Goal: Task Accomplishment & Management: Use online tool/utility

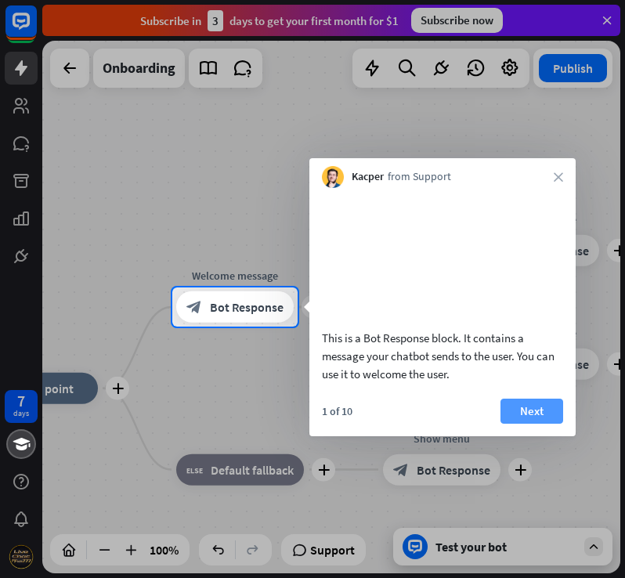
click at [528, 424] on button "Next" at bounding box center [532, 411] width 63 height 25
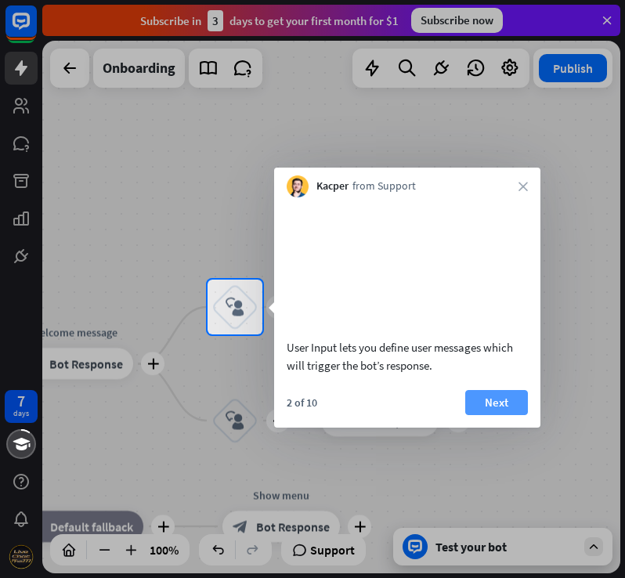
click at [480, 415] on button "Next" at bounding box center [496, 402] width 63 height 25
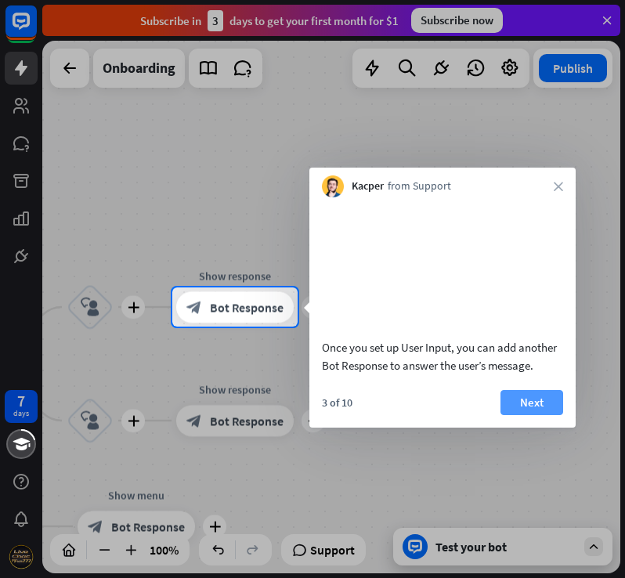
click at [522, 415] on button "Next" at bounding box center [532, 402] width 63 height 25
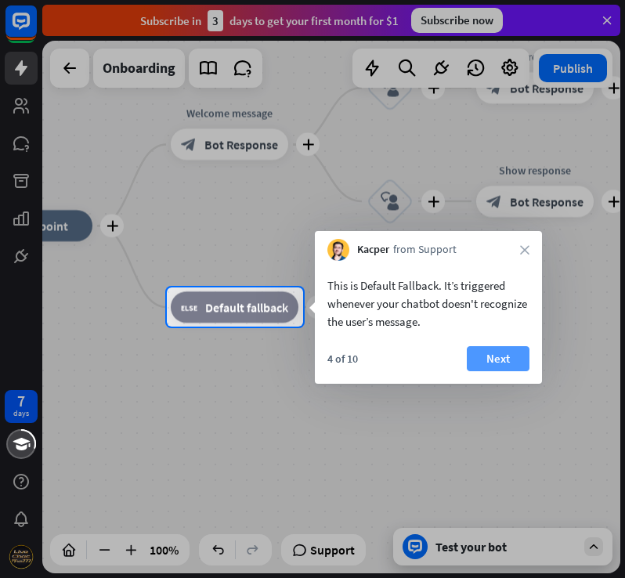
click at [522, 360] on button "Next" at bounding box center [498, 358] width 63 height 25
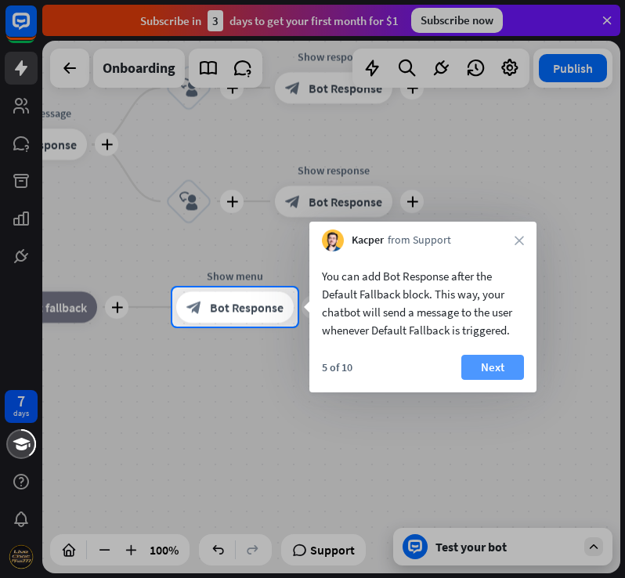
click at [483, 364] on button "Next" at bounding box center [492, 367] width 63 height 25
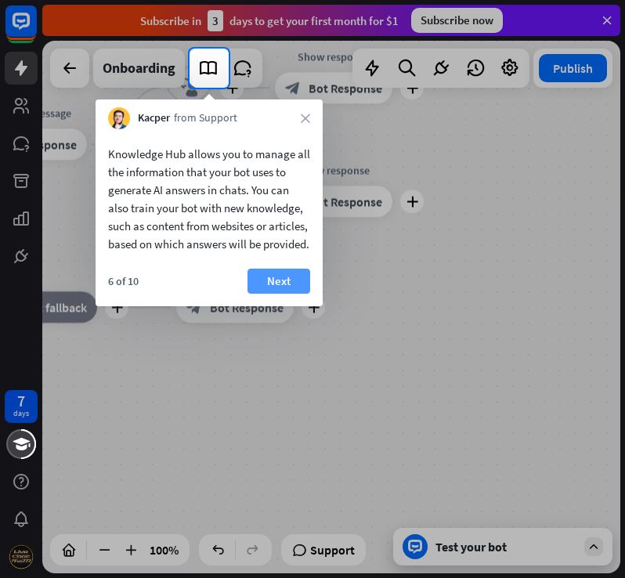
click at [284, 294] on button "Next" at bounding box center [279, 281] width 63 height 25
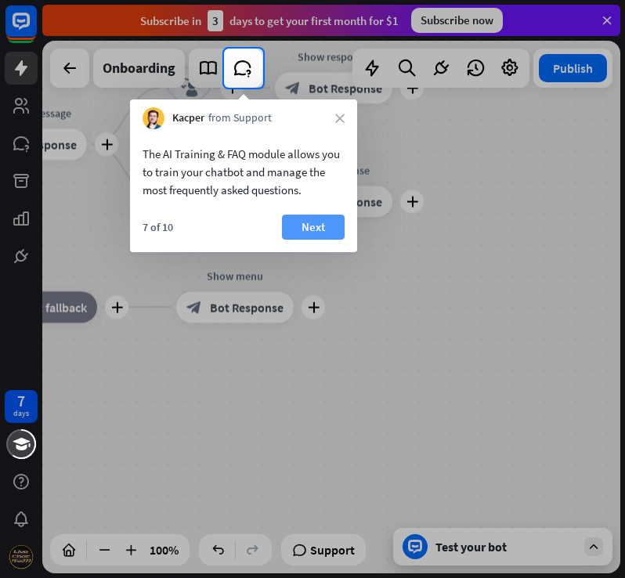
click at [318, 224] on button "Next" at bounding box center [313, 227] width 63 height 25
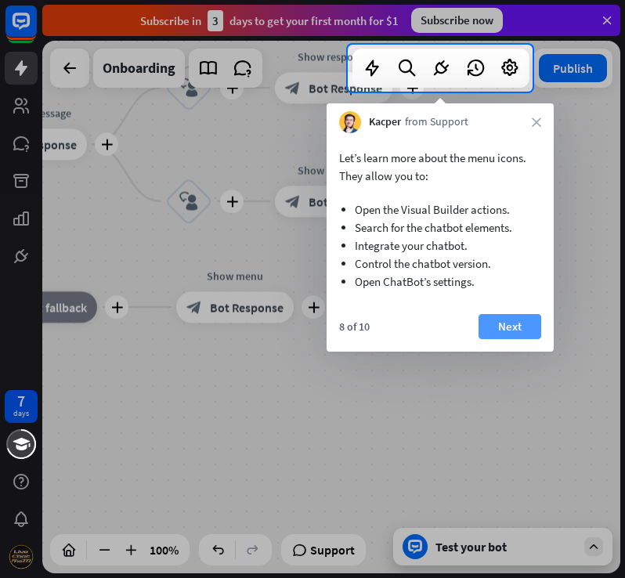
click at [536, 329] on button "Next" at bounding box center [510, 326] width 63 height 25
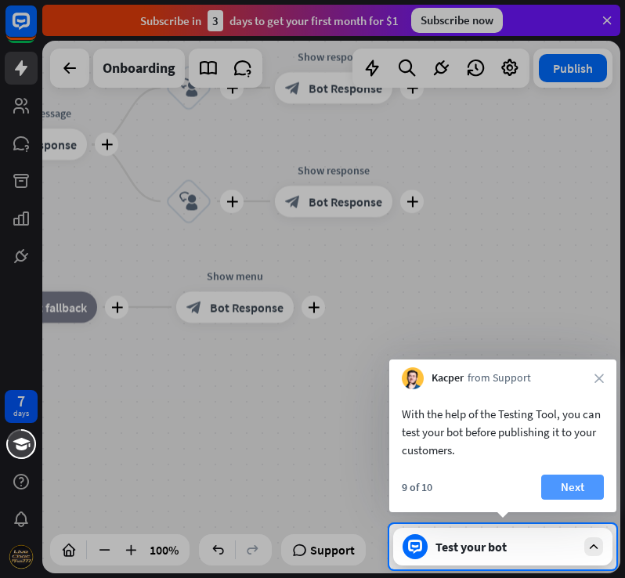
click at [573, 479] on button "Next" at bounding box center [572, 487] width 63 height 25
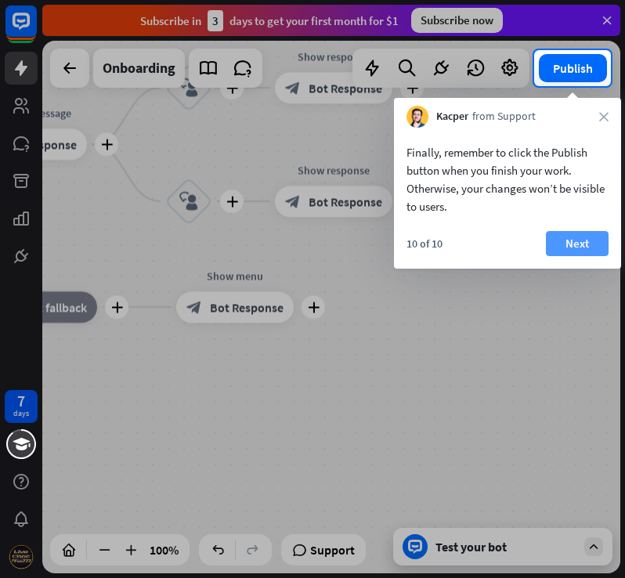
click at [555, 244] on button "Next" at bounding box center [577, 243] width 63 height 25
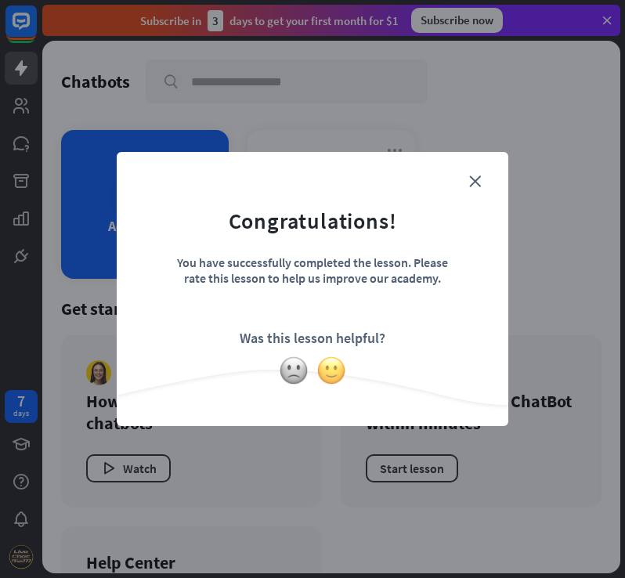
click at [327, 363] on img at bounding box center [331, 371] width 30 height 30
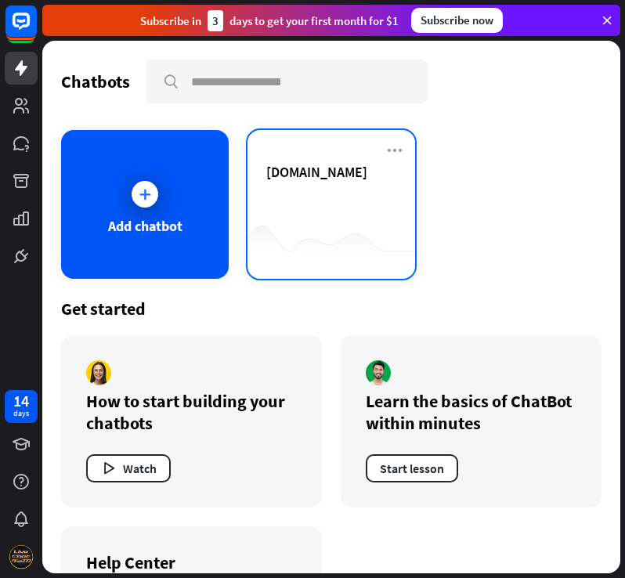
click at [344, 194] on div "[DOMAIN_NAME]" at bounding box center [331, 190] width 130 height 55
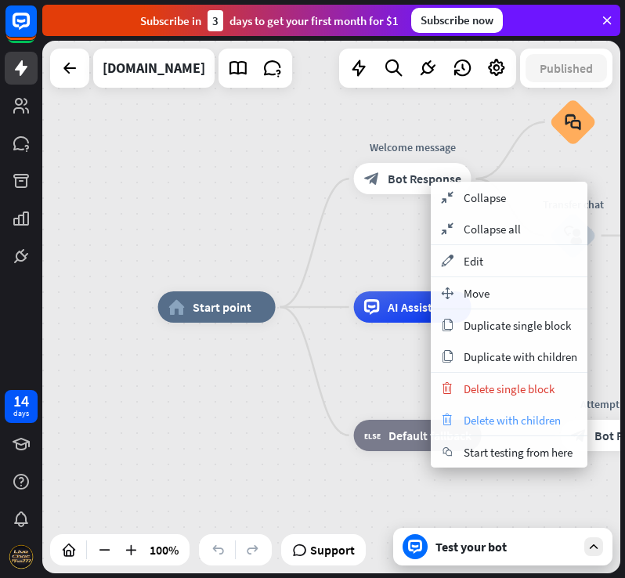
click at [499, 414] on span "Delete with children" at bounding box center [512, 420] width 97 height 15
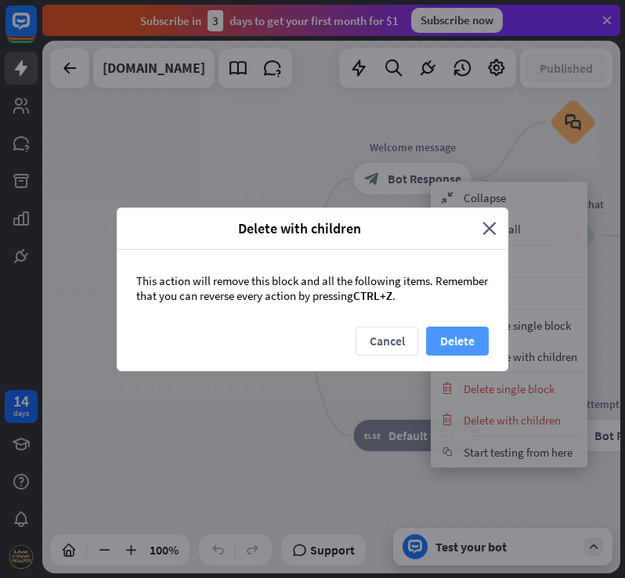
click at [479, 352] on button "Delete" at bounding box center [457, 341] width 63 height 29
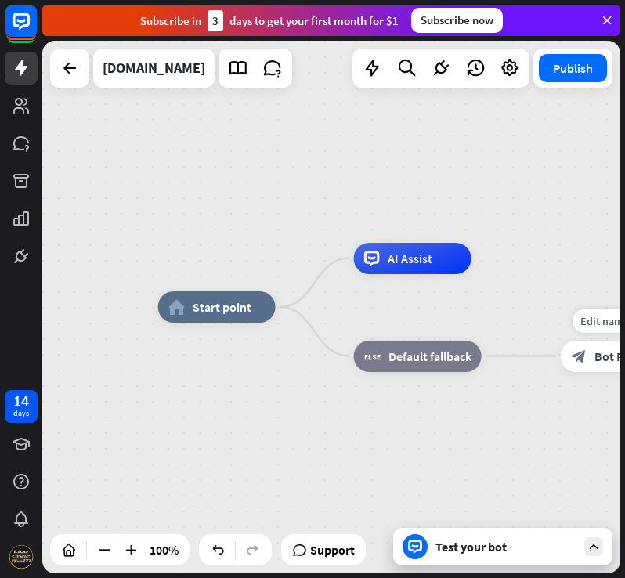
click at [593, 359] on div "block_bot_response Bot Response" at bounding box center [620, 356] width 118 height 31
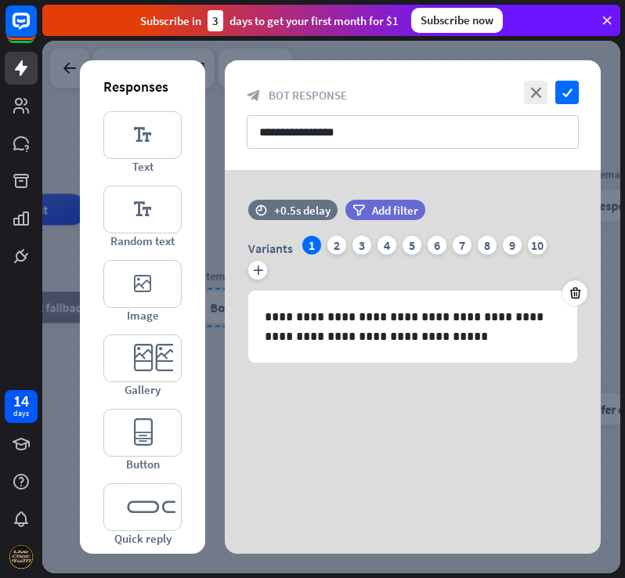
drag, startPoint x: 593, startPoint y: 359, endPoint x: 503, endPoint y: 414, distance: 105.5
click at [497, 421] on div "**********" at bounding box center [413, 307] width 376 height 494
click at [545, 89] on icon "close" at bounding box center [536, 93] width 24 height 24
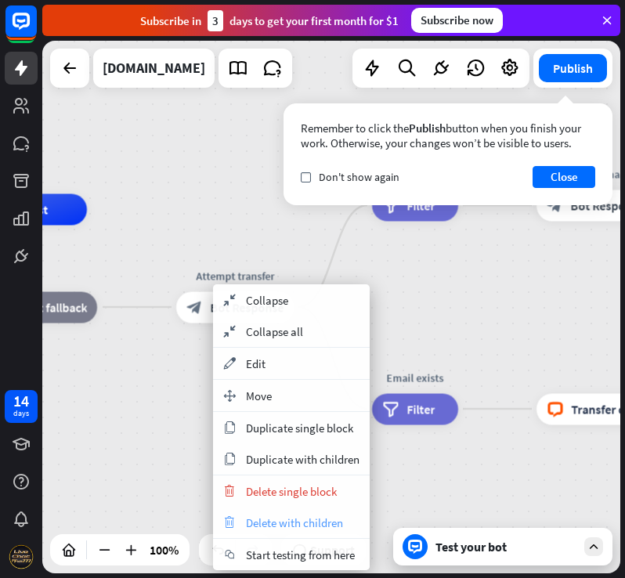
click at [275, 512] on div "trash Delete with children" at bounding box center [291, 522] width 157 height 31
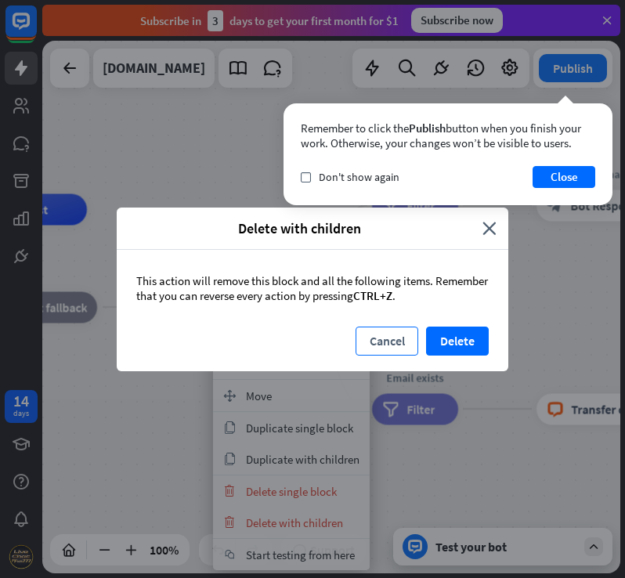
click at [381, 332] on button "Cancel" at bounding box center [387, 341] width 63 height 29
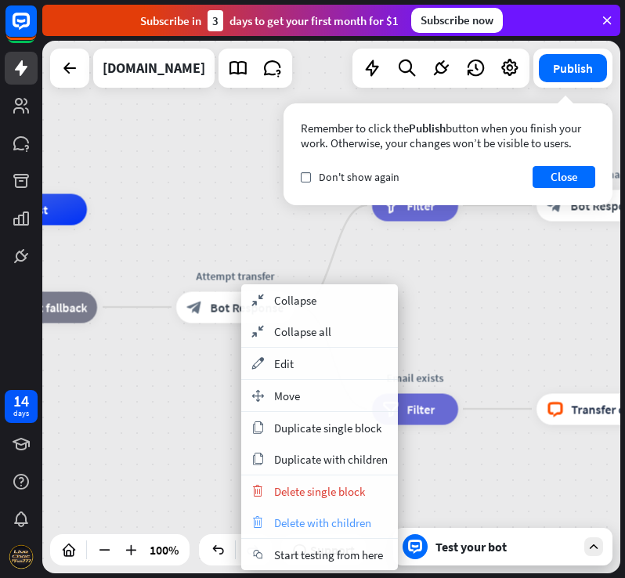
click at [309, 515] on span "Delete with children" at bounding box center [322, 522] width 97 height 15
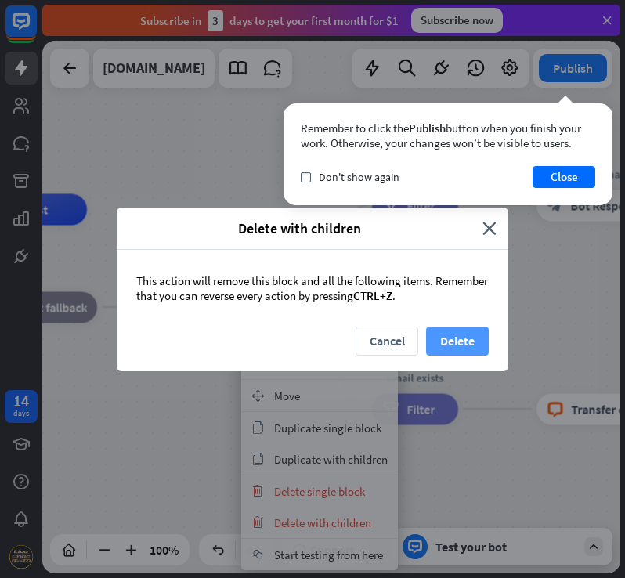
click at [443, 343] on button "Delete" at bounding box center [457, 341] width 63 height 29
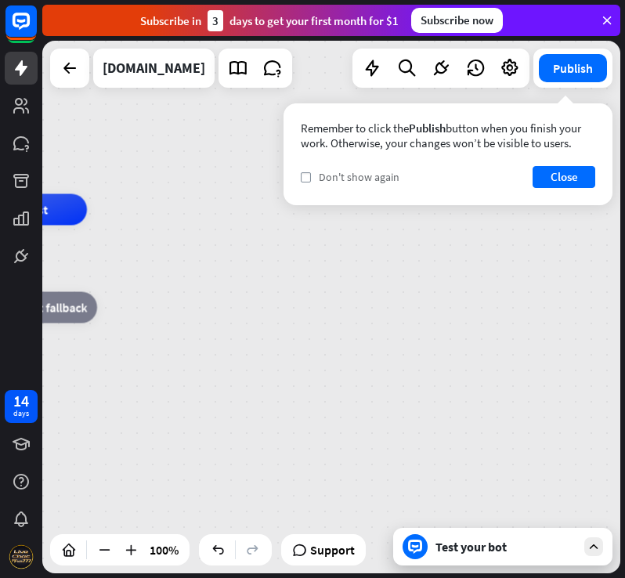
click at [349, 175] on span "Don't show again" at bounding box center [359, 177] width 81 height 14
click at [573, 186] on button "Close" at bounding box center [564, 177] width 63 height 22
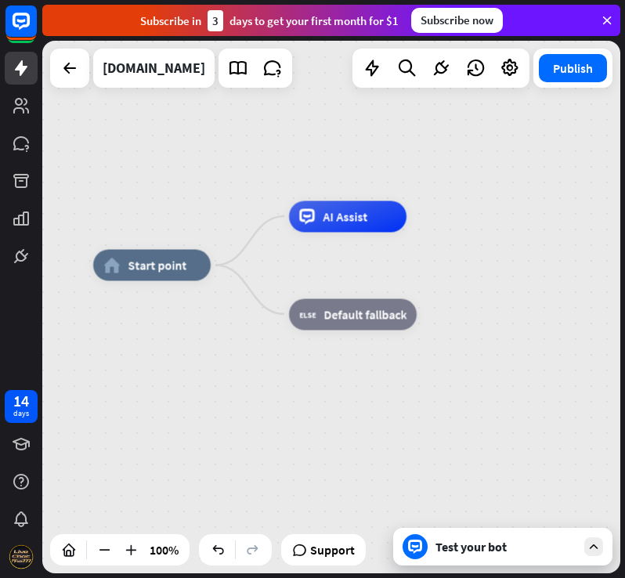
drag, startPoint x: 368, startPoint y: 211, endPoint x: 320, endPoint y: 298, distance: 99.9
click at [624, 218] on html "14 days close Product Help First steps Get started with ChatBot Help Center Fol…" at bounding box center [312, 289] width 625 height 578
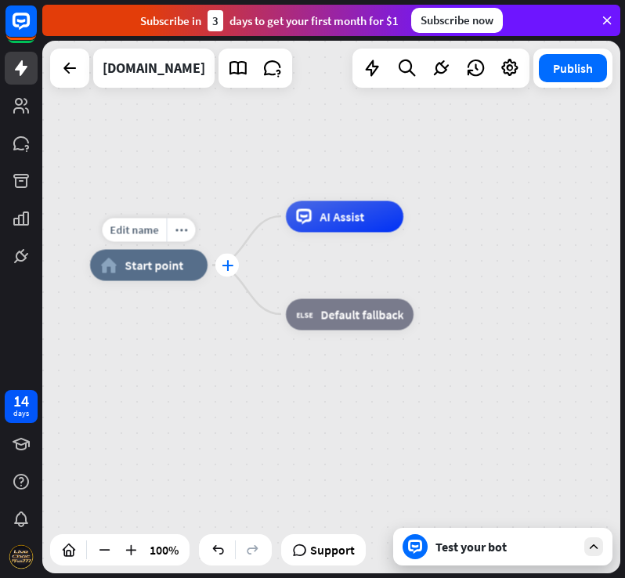
click at [225, 273] on div "plus" at bounding box center [227, 266] width 24 height 24
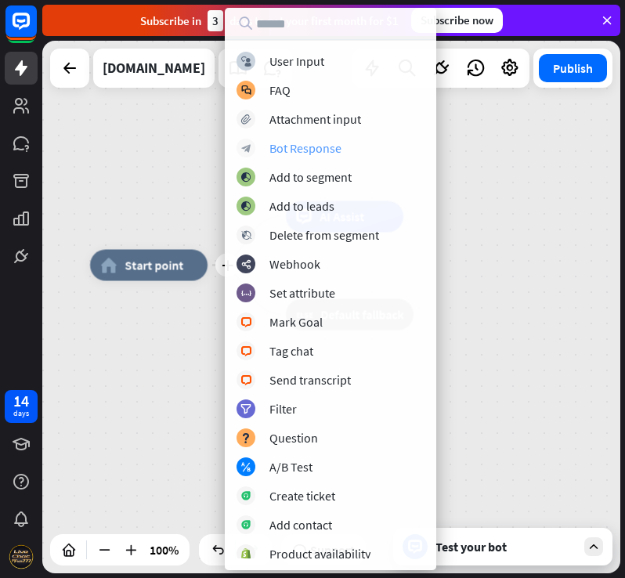
click at [343, 156] on div "block_bot_response Bot Response" at bounding box center [331, 148] width 188 height 19
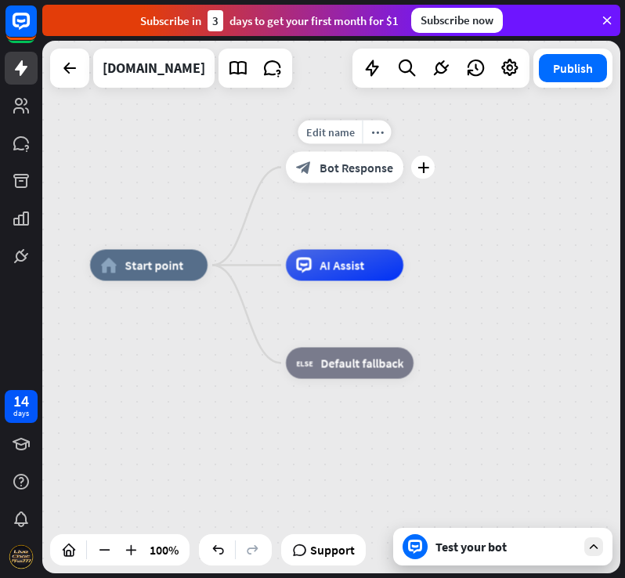
click at [353, 166] on span "Bot Response" at bounding box center [357, 168] width 74 height 16
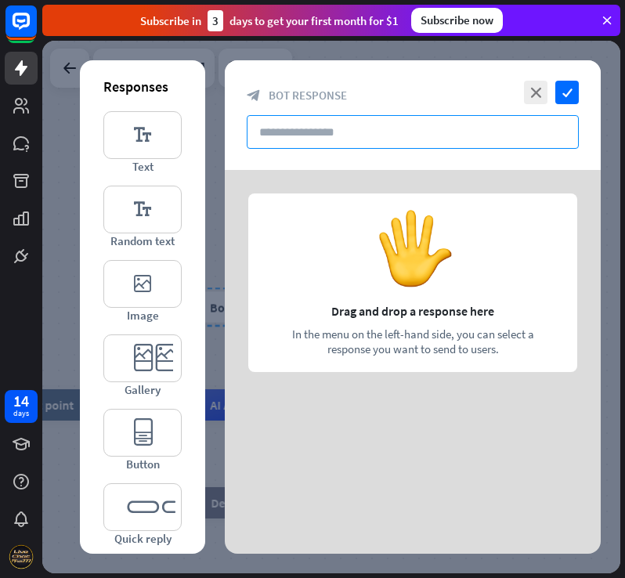
click at [430, 134] on input "text" at bounding box center [413, 132] width 332 height 34
paste input "**********"
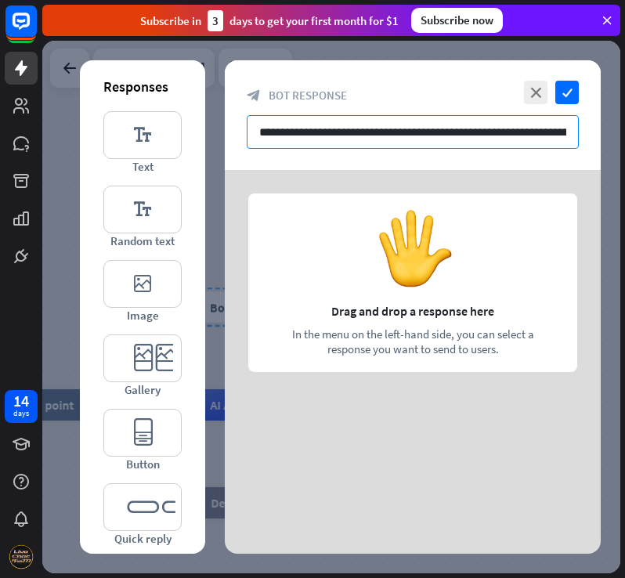
scroll to position [0, 114]
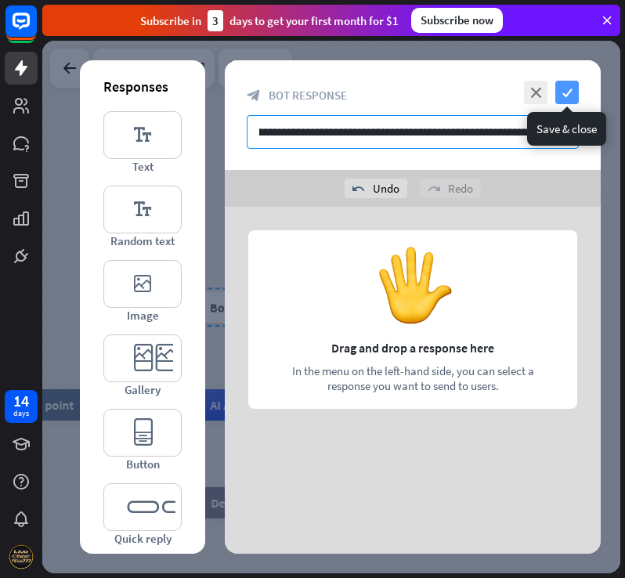
type input "**********"
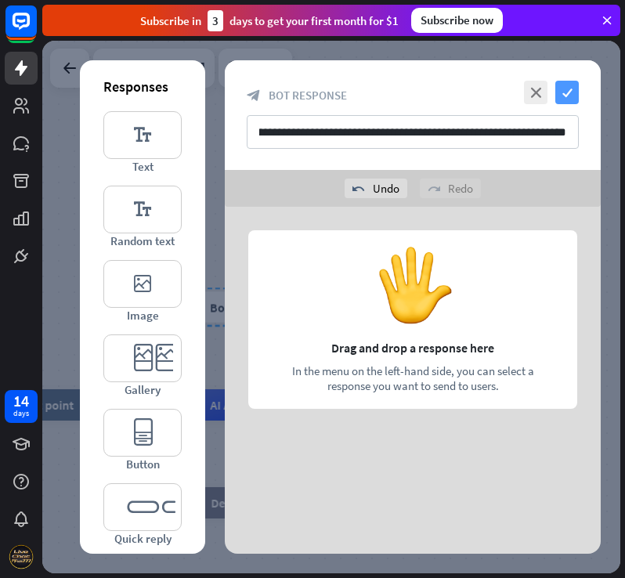
click at [570, 91] on icon "check" at bounding box center [567, 93] width 24 height 24
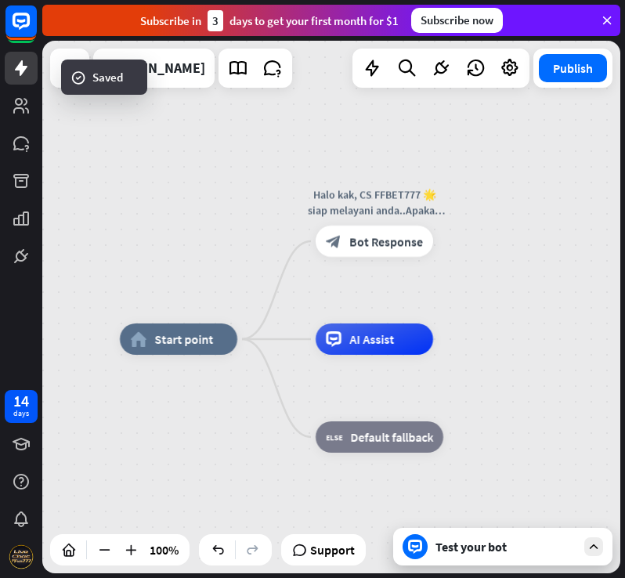
drag, startPoint x: 490, startPoint y: 351, endPoint x: 526, endPoint y: 324, distance: 44.8
click at [526, 324] on div "home_2 Start point Halo kak, CS FFBET777 🌟 siap melayani anda..Apakah [PERSON_N…" at bounding box center [331, 307] width 578 height 533
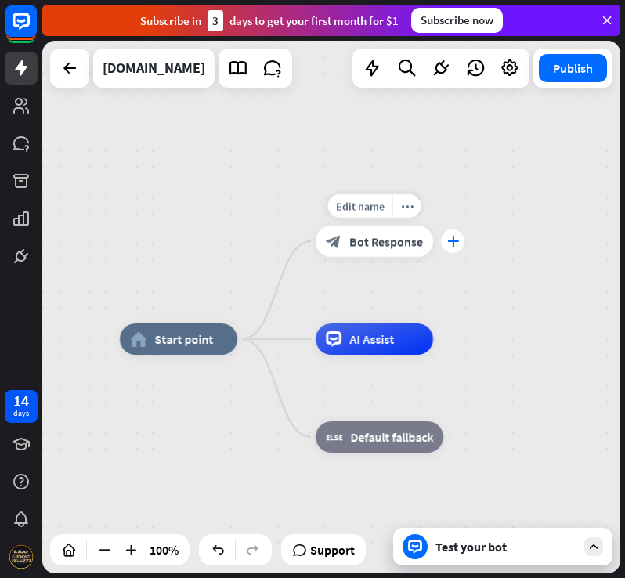
click at [455, 245] on icon "plus" at bounding box center [453, 241] width 12 height 11
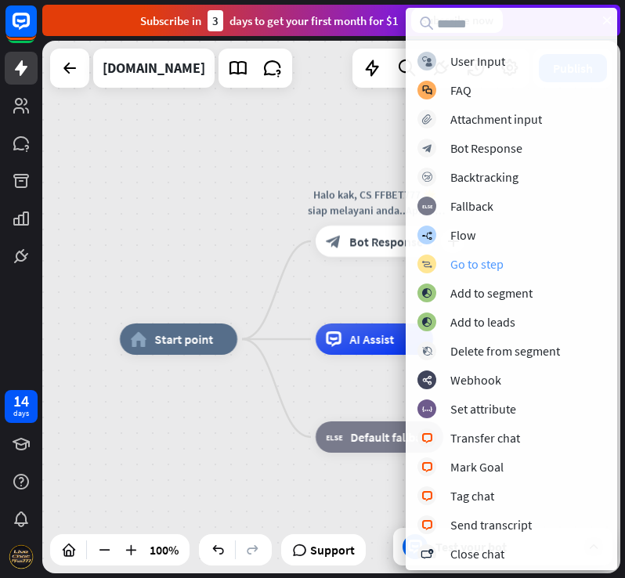
click at [501, 259] on div "Go to step" at bounding box center [476, 264] width 53 height 16
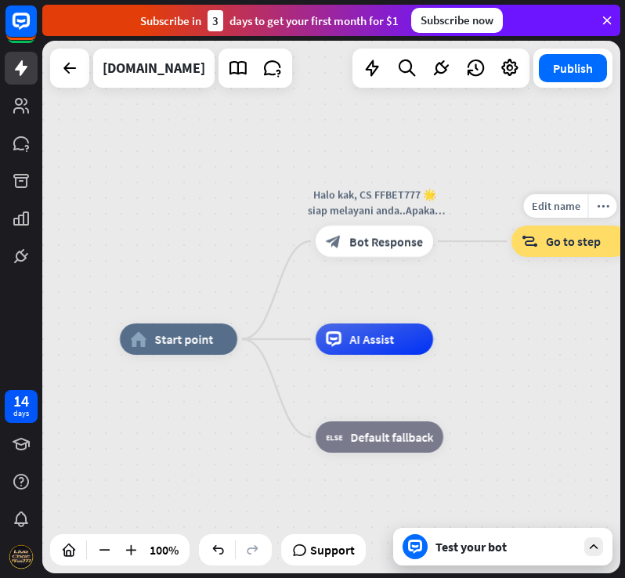
click at [567, 244] on span "Go to step" at bounding box center [573, 241] width 55 height 16
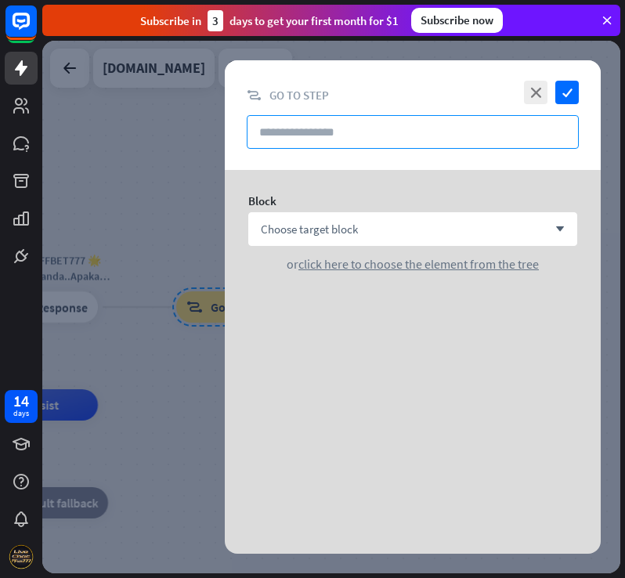
click at [355, 130] on input "text" at bounding box center [413, 132] width 332 height 34
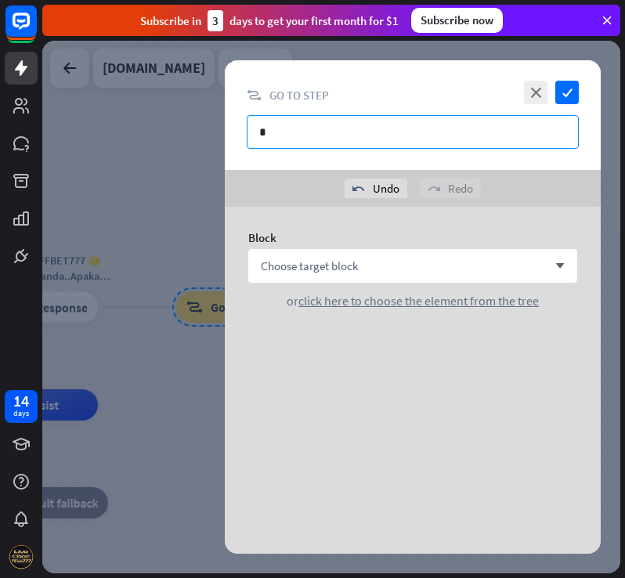
type input "*"
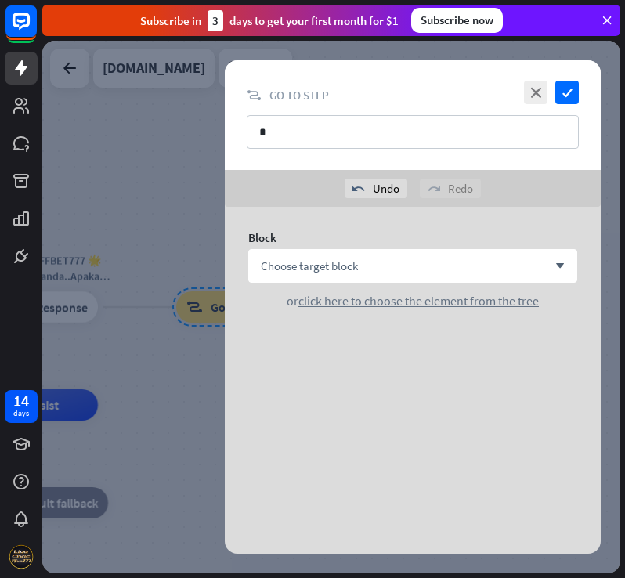
click at [407, 248] on div "Block Choose target block arrow_down or click here to choose the element from t…" at bounding box center [413, 269] width 376 height 125
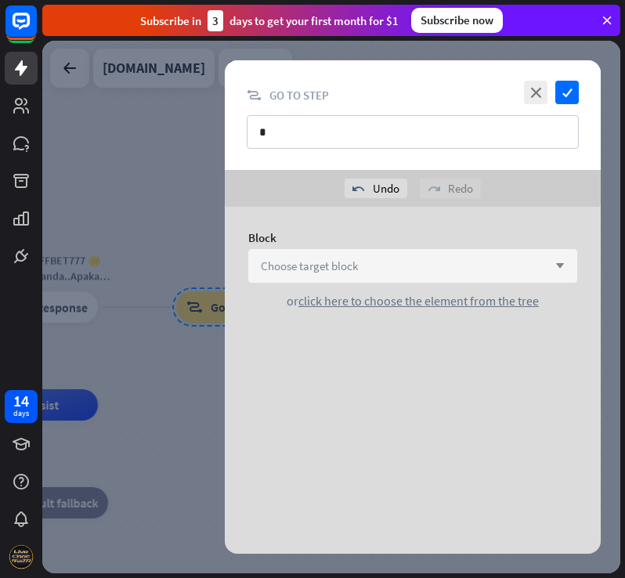
click at [407, 259] on div "Choose target block arrow_down" at bounding box center [412, 266] width 329 height 34
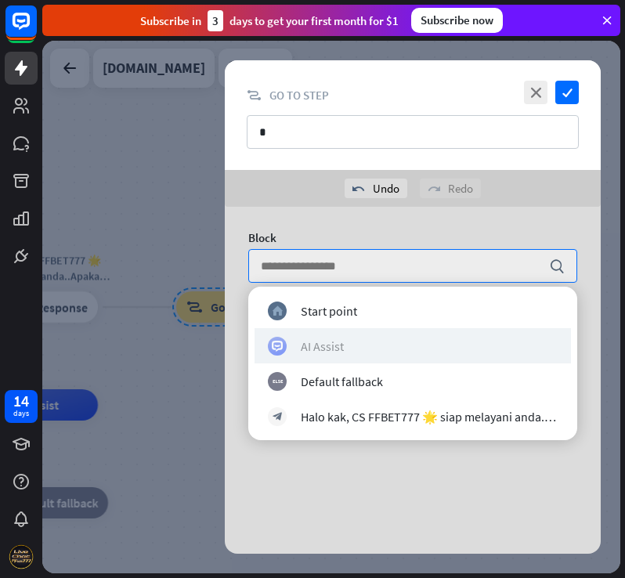
click at [373, 350] on div "AI Assist" at bounding box center [413, 346] width 290 height 19
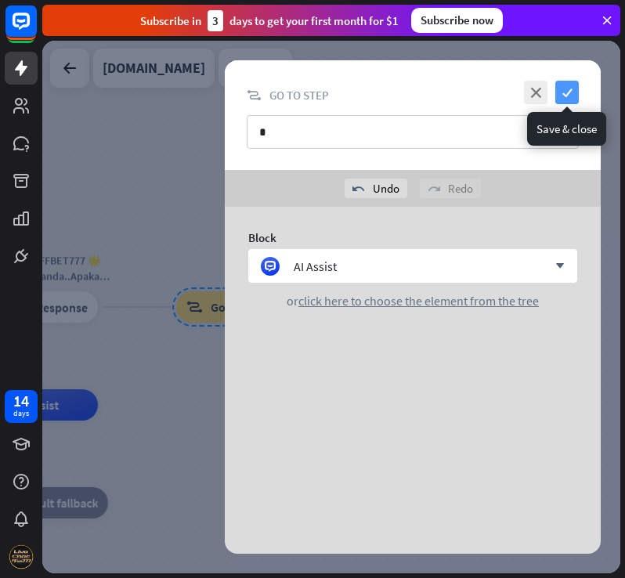
click at [567, 96] on icon "check" at bounding box center [567, 93] width 24 height 24
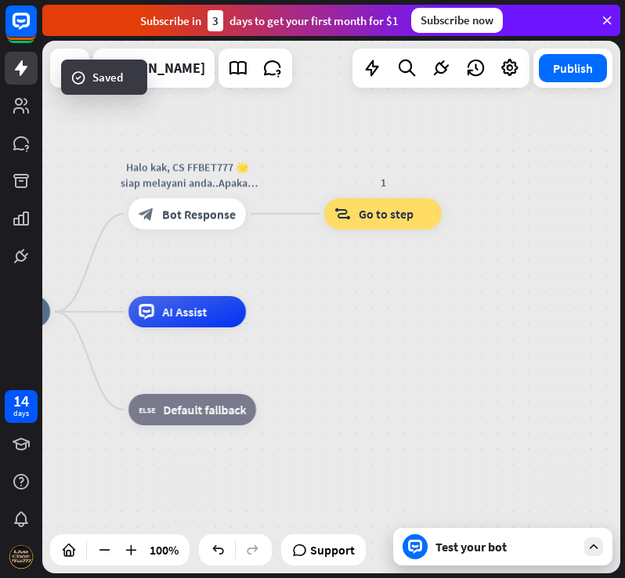
drag, startPoint x: 311, startPoint y: 439, endPoint x: 486, endPoint y: 288, distance: 230.5
click at [486, 312] on div "home_2 Start point Halo kak, CS FFBET777 🌟 siap melayani anda..Apakah [PERSON_N…" at bounding box center [222, 578] width 578 height 533
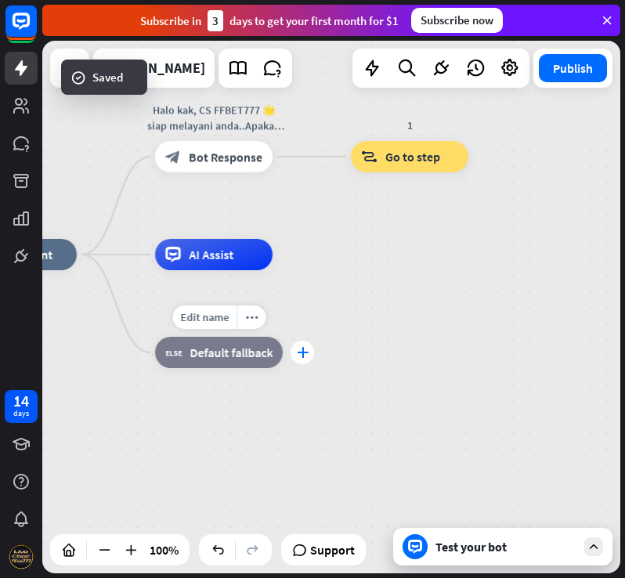
click at [302, 359] on div "plus" at bounding box center [303, 353] width 24 height 24
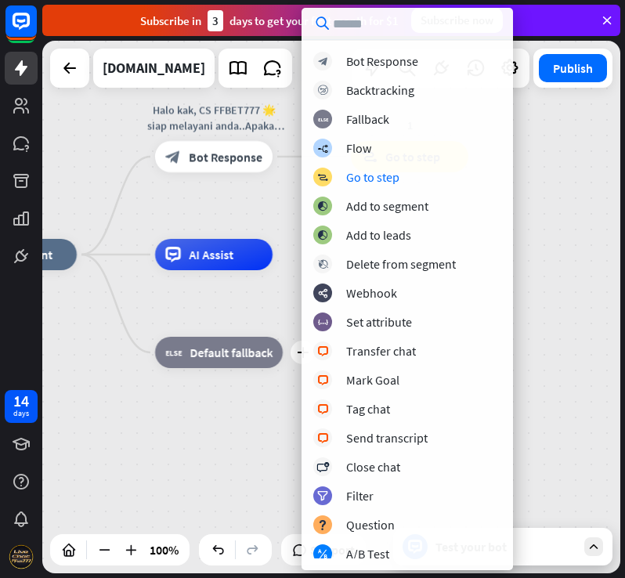
click at [383, 165] on div "block_bot_response Bot Response block_backtracking Backtracking block_fallback …" at bounding box center [408, 305] width 212 height 507
click at [385, 175] on div "Go to step" at bounding box center [372, 177] width 53 height 16
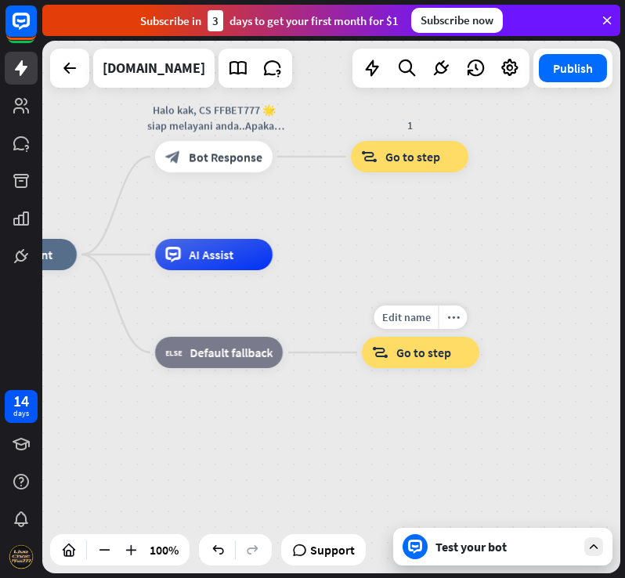
click at [428, 356] on span "Go to step" at bounding box center [423, 353] width 55 height 16
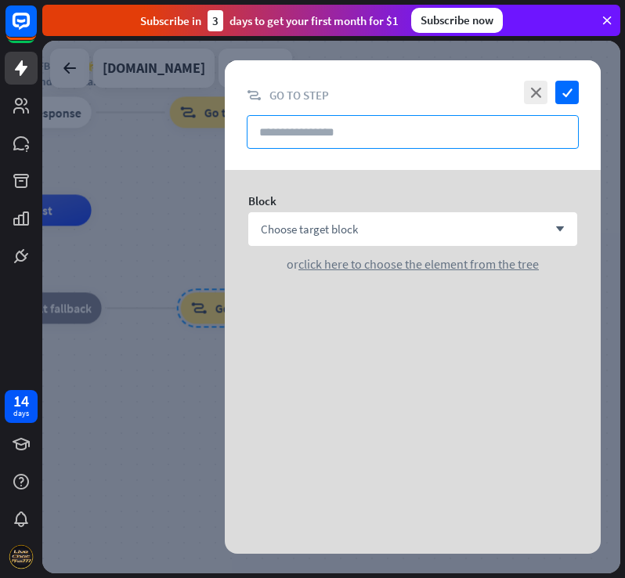
click at [389, 125] on input "text" at bounding box center [413, 132] width 332 height 34
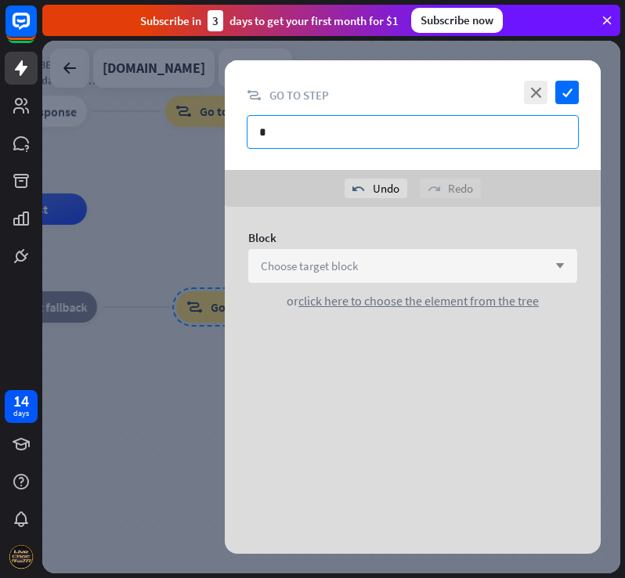
type input "*"
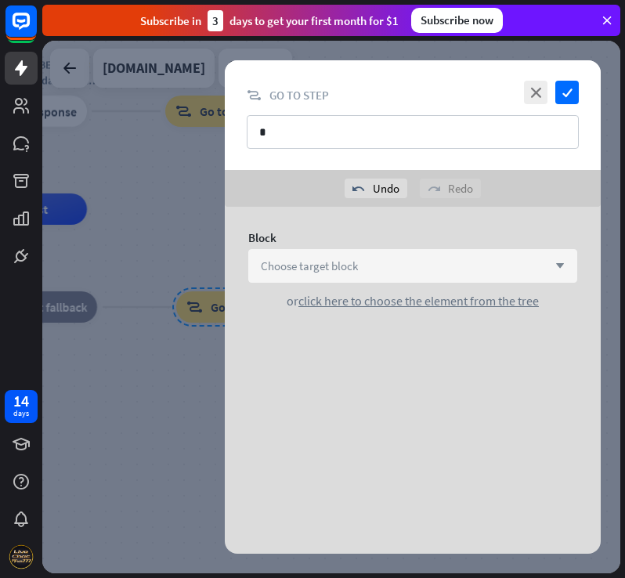
click at [430, 269] on div "Choose target block arrow_down" at bounding box center [412, 266] width 329 height 34
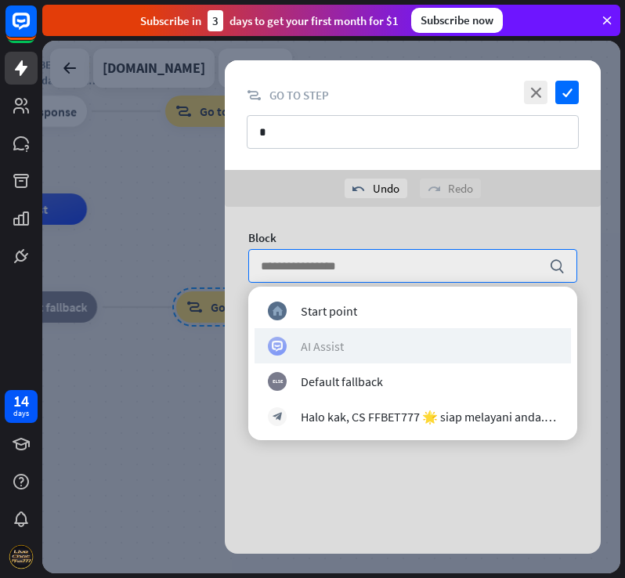
click at [360, 338] on div "AI Assist" at bounding box center [413, 346] width 290 height 19
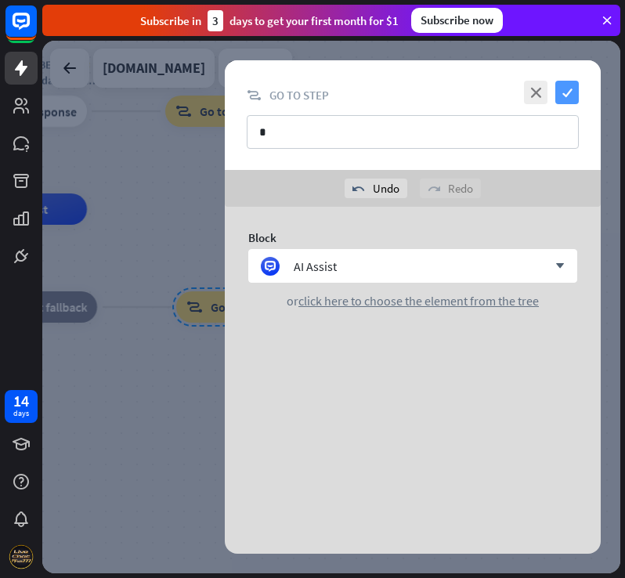
click at [566, 100] on icon "check" at bounding box center [567, 93] width 24 height 24
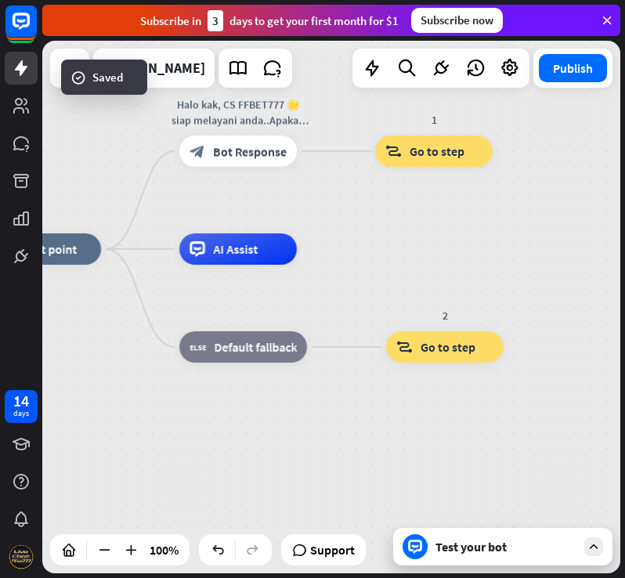
drag, startPoint x: 437, startPoint y: 251, endPoint x: 603, endPoint y: 279, distance: 168.3
click at [603, 279] on div "home_2 Start point Halo kak, CS FFBET777 🌟 siap melayani anda..Apakah [PERSON_N…" at bounding box center [331, 307] width 578 height 533
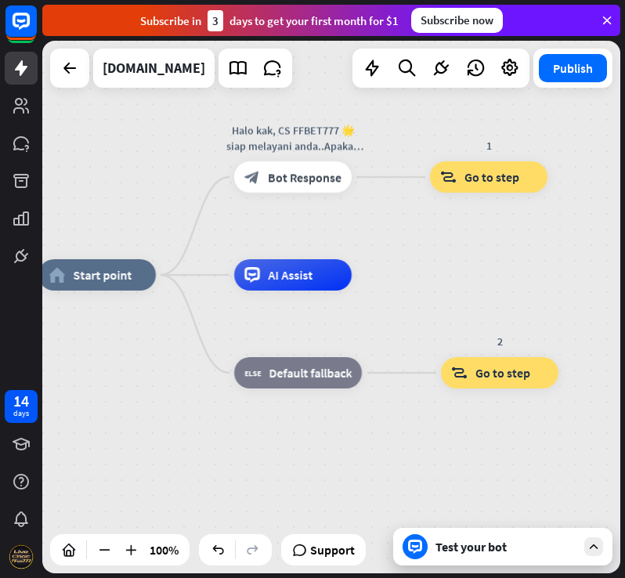
click at [531, 273] on div "home_2 Start point Halo kak, CS FFBET777 🌟 siap melayani anda..Apakah [PERSON_N…" at bounding box center [331, 307] width 578 height 533
click at [439, 65] on icon at bounding box center [441, 68] width 20 height 20
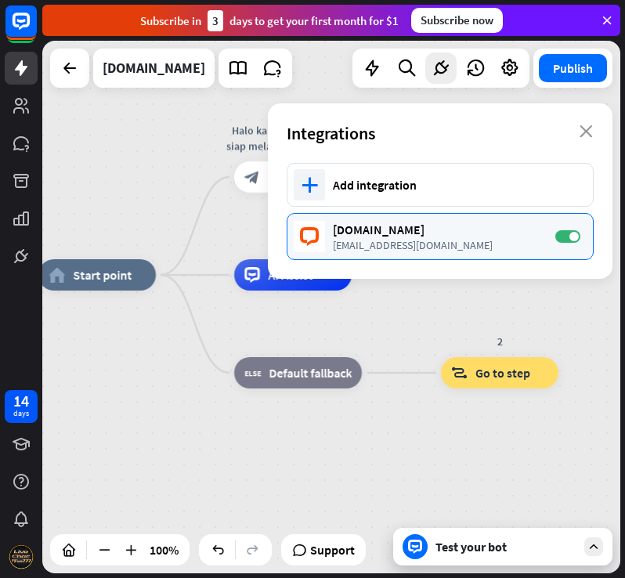
click at [450, 232] on div "[DOMAIN_NAME]" at bounding box center [436, 230] width 207 height 16
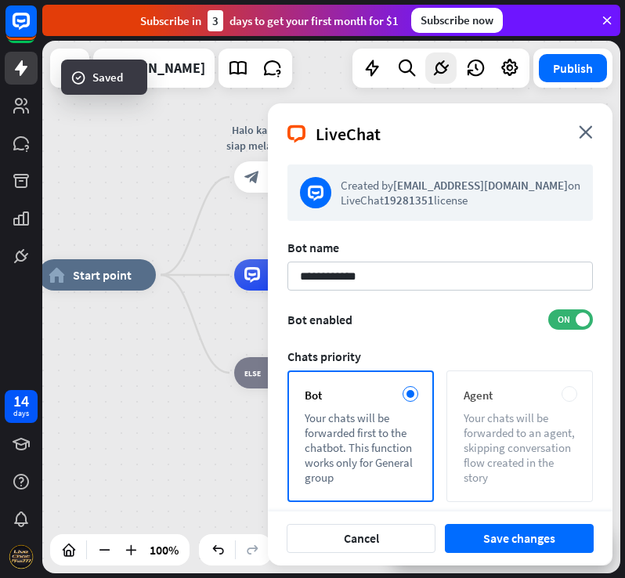
click at [575, 395] on div at bounding box center [570, 394] width 16 height 16
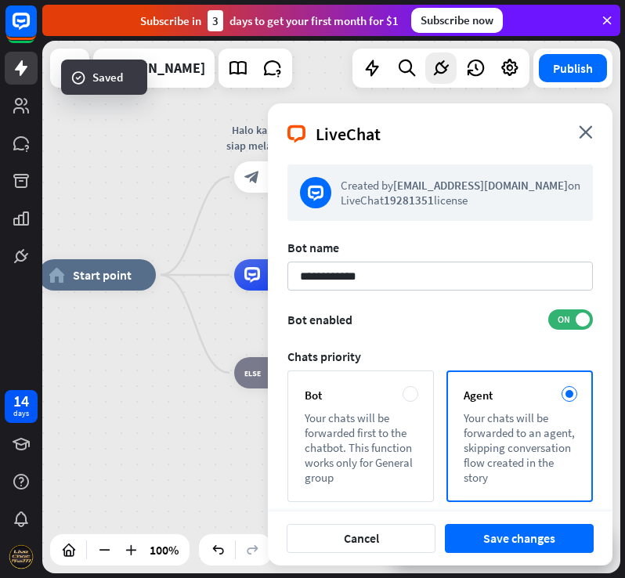
click at [472, 334] on form "**********" at bounding box center [441, 406] width 306 height 483
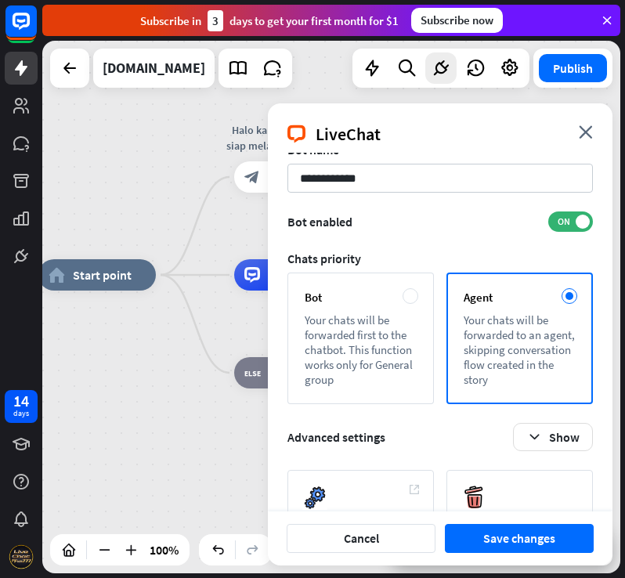
scroll to position [155, 0]
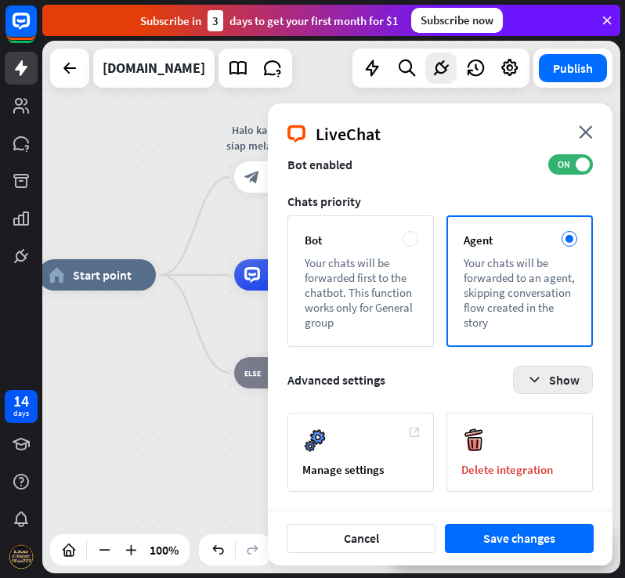
click at [531, 381] on icon "button" at bounding box center [534, 380] width 16 height 16
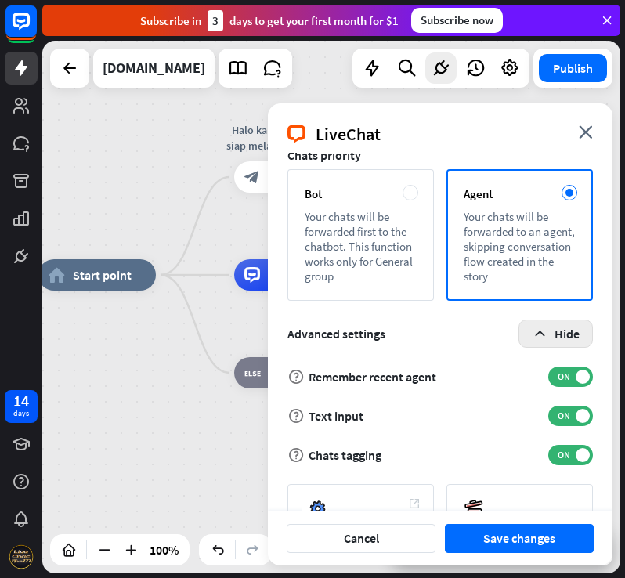
scroll to position [116, 0]
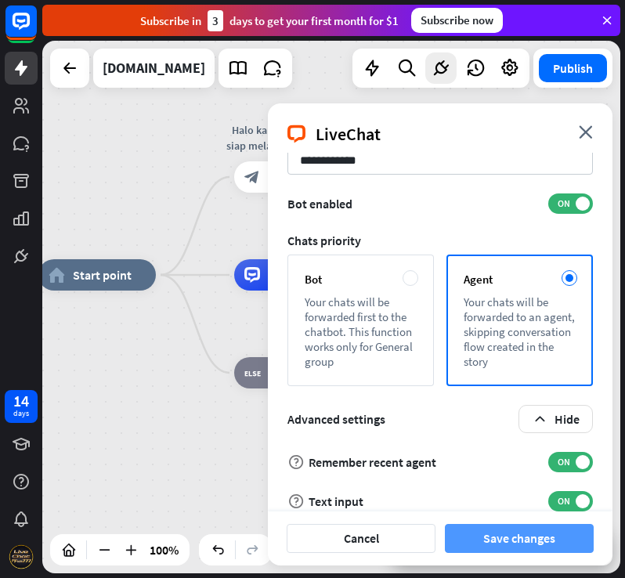
click at [522, 536] on button "Save changes" at bounding box center [519, 538] width 149 height 29
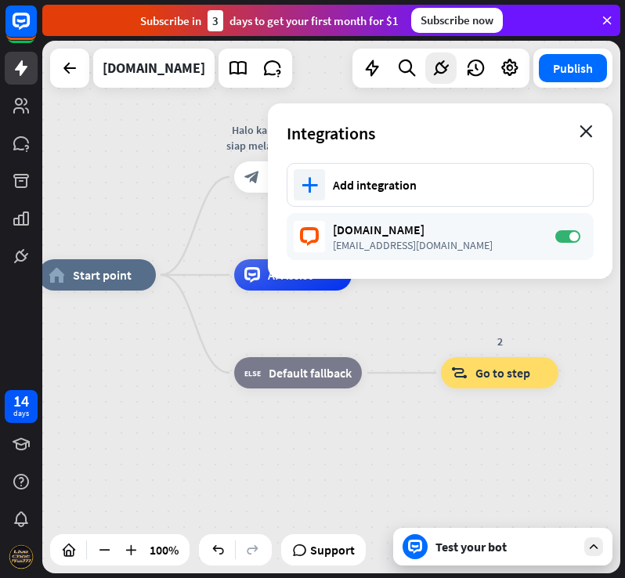
click at [591, 133] on icon "close" at bounding box center [586, 131] width 13 height 13
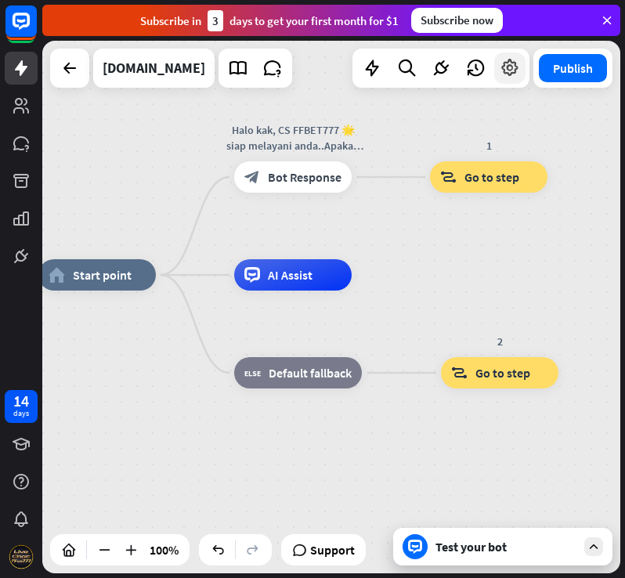
click at [514, 74] on icon at bounding box center [510, 68] width 20 height 20
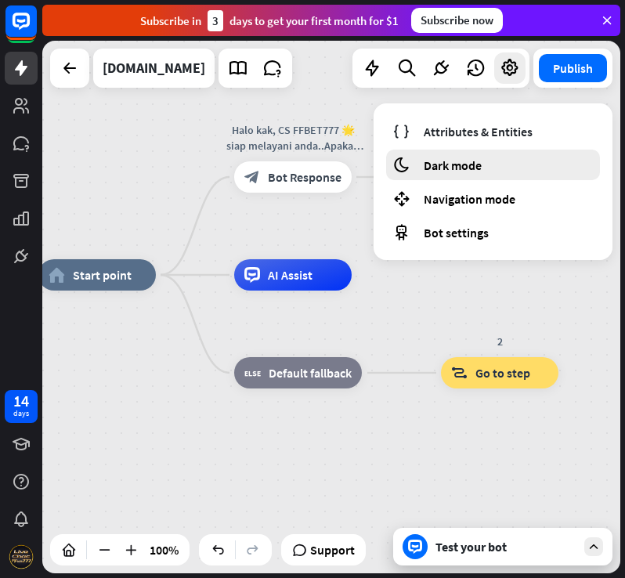
click at [472, 172] on span "Dark mode" at bounding box center [453, 165] width 58 height 16
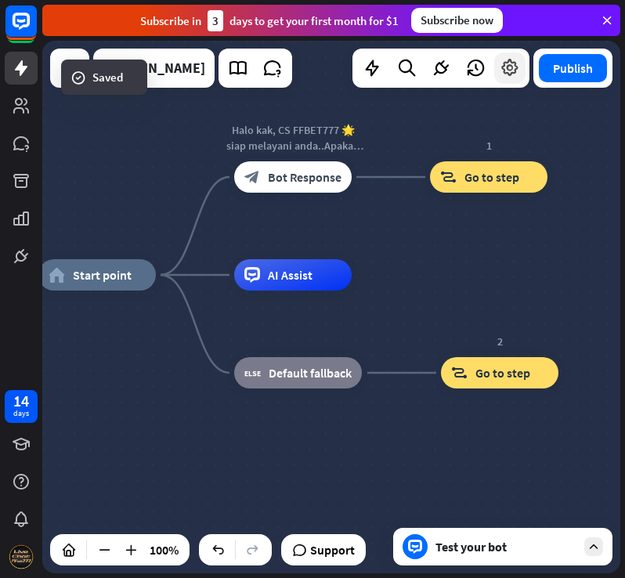
click at [503, 65] on icon at bounding box center [510, 68] width 20 height 20
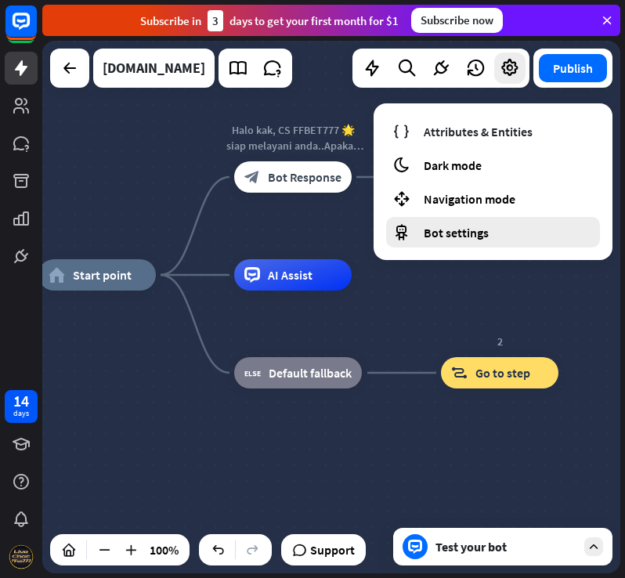
click at [468, 233] on span "Bot settings" at bounding box center [456, 233] width 65 height 16
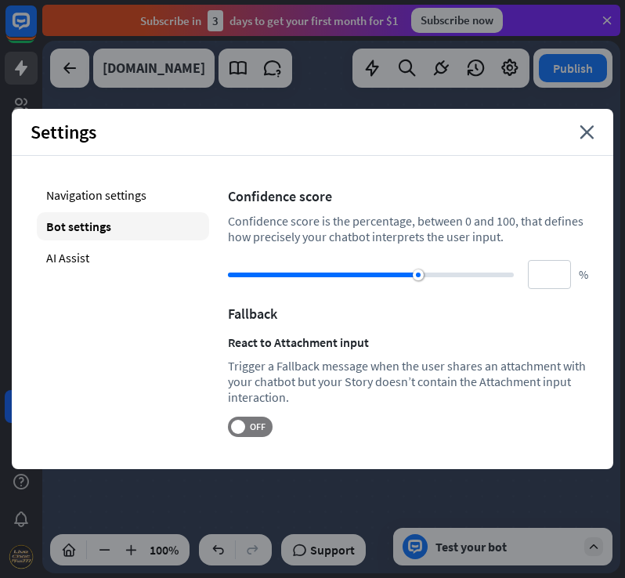
type input "***"
drag, startPoint x: 454, startPoint y: 274, endPoint x: 570, endPoint y: 292, distance: 116.6
click at [607, 280] on div "Navigation settings Bot settings AI Assist Confidence score Confidence score is…" at bounding box center [313, 309] width 602 height 306
drag, startPoint x: 173, startPoint y: 369, endPoint x: 194, endPoint y: 378, distance: 23.1
click at [175, 368] on div "Navigation settings Bot settings AI Assist" at bounding box center [123, 309] width 172 height 256
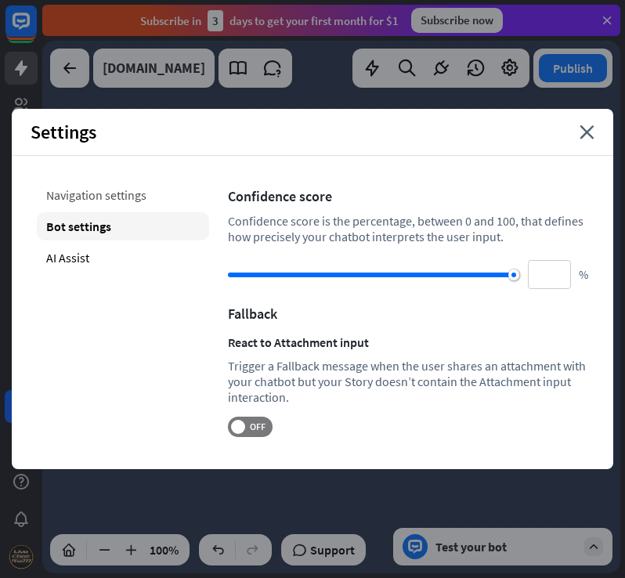
click at [100, 200] on div "Navigation settings" at bounding box center [123, 195] width 172 height 28
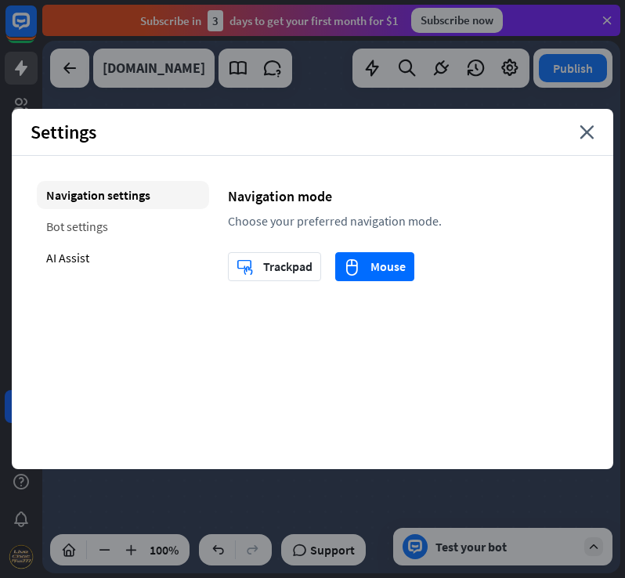
click at [54, 239] on div "Bot settings" at bounding box center [123, 226] width 172 height 28
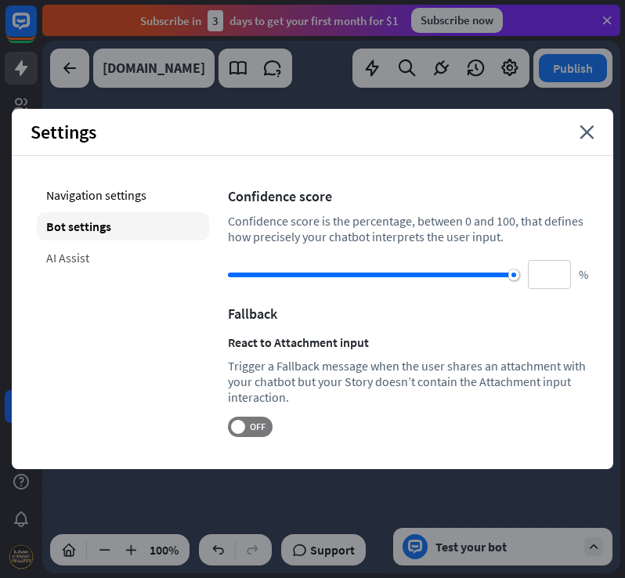
click at [60, 259] on div "AI Assist" at bounding box center [123, 258] width 172 height 28
type input "**"
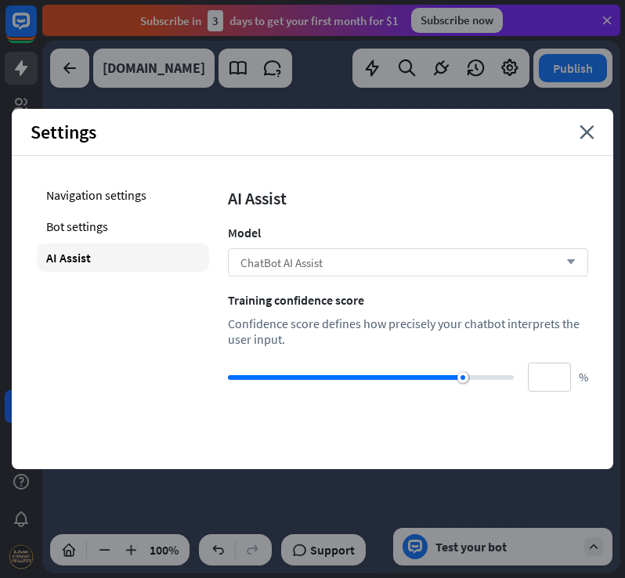
click at [314, 260] on span "ChatBot AI Assist" at bounding box center [282, 262] width 82 height 15
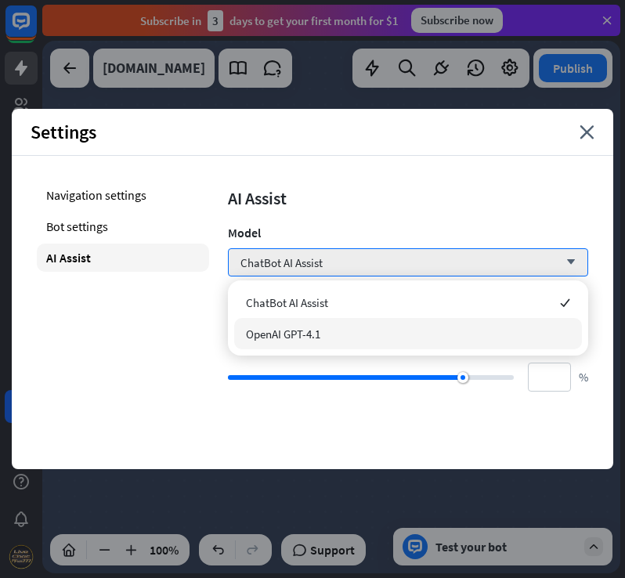
click at [320, 330] on span "OpenAI GPT-4.1" at bounding box center [283, 334] width 74 height 15
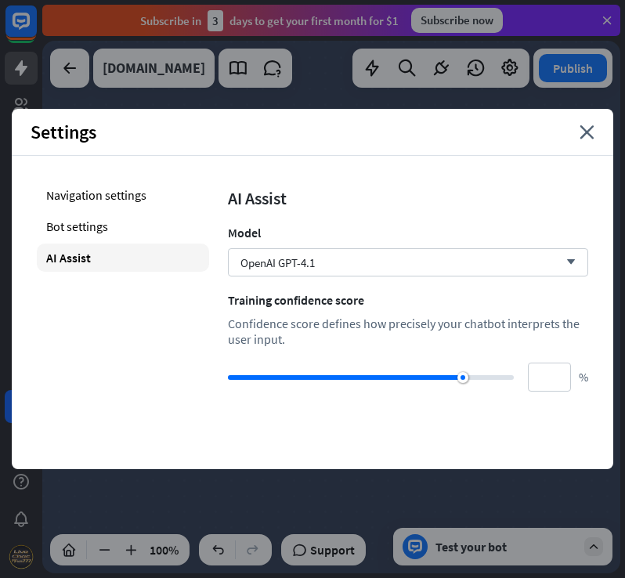
click at [408, 186] on div "AI Assist Model OpenAI GPT-4.1 arrow_down Training confidence score Confidence …" at bounding box center [408, 286] width 360 height 211
type input "***"
drag, startPoint x: 460, startPoint y: 379, endPoint x: 569, endPoint y: 379, distance: 108.9
click at [569, 379] on div "*** %" at bounding box center [408, 377] width 360 height 29
click at [459, 447] on div "Settings close Navigation settings Bot settings AI Assist AI Assist Model OpenA…" at bounding box center [313, 289] width 602 height 360
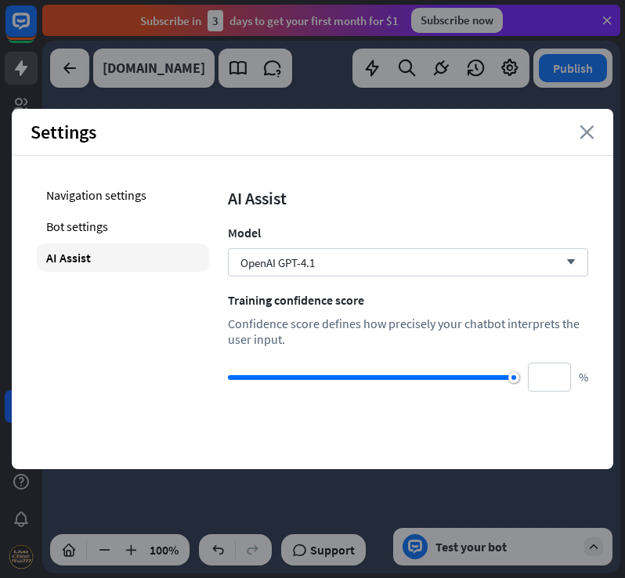
click at [594, 137] on icon "close" at bounding box center [587, 132] width 15 height 14
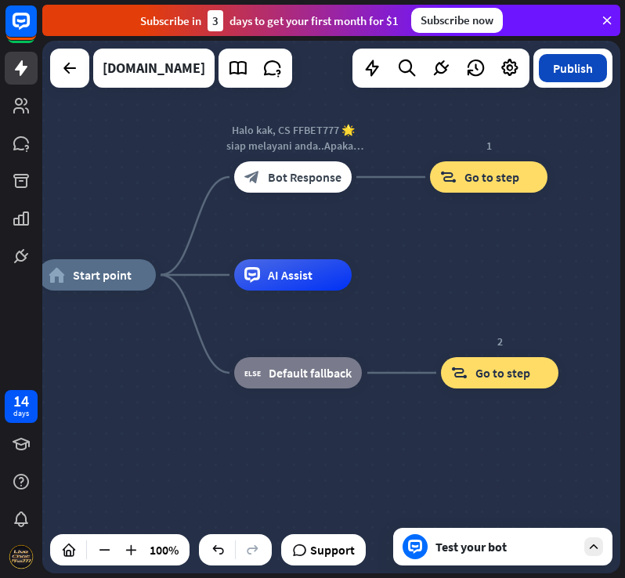
click at [574, 63] on button "Publish" at bounding box center [573, 68] width 68 height 28
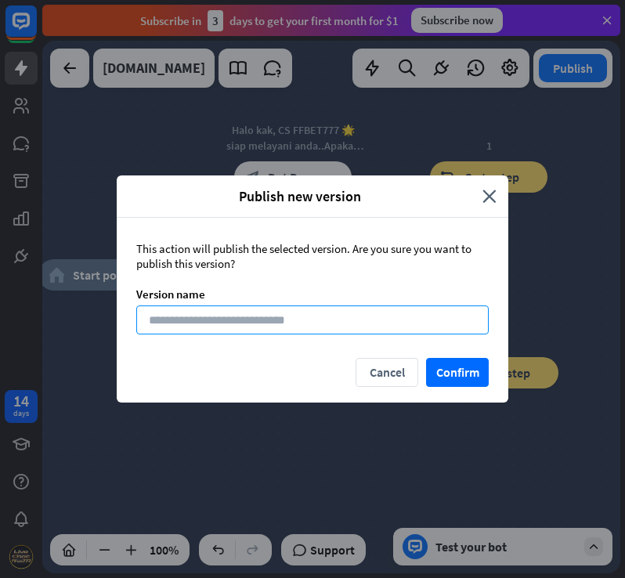
click at [311, 326] on input at bounding box center [312, 320] width 353 height 29
type input "*"
type input "*******"
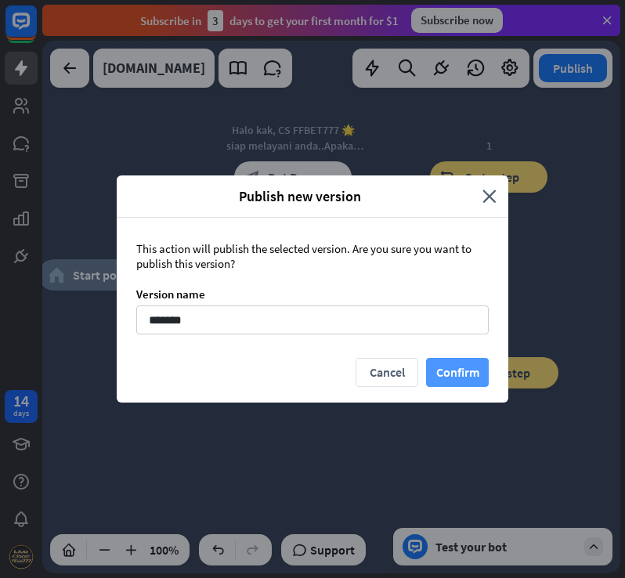
click at [432, 367] on button "Confirm" at bounding box center [457, 372] width 63 height 29
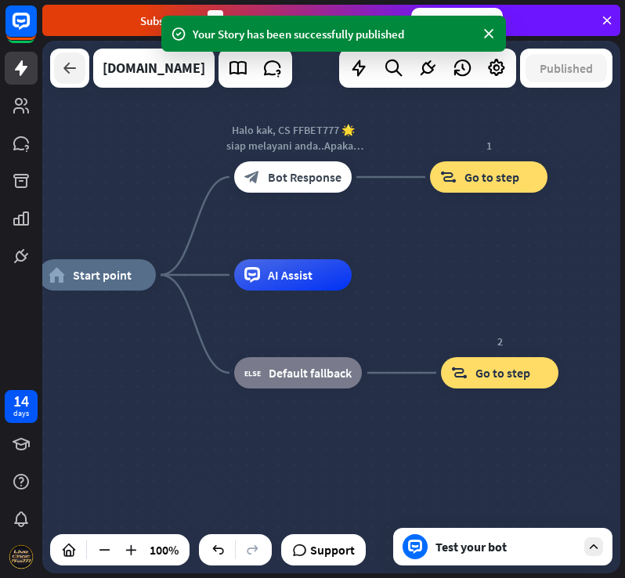
click at [66, 71] on icon at bounding box center [69, 68] width 19 height 19
